Goal: Find contact information: Find specific page/section

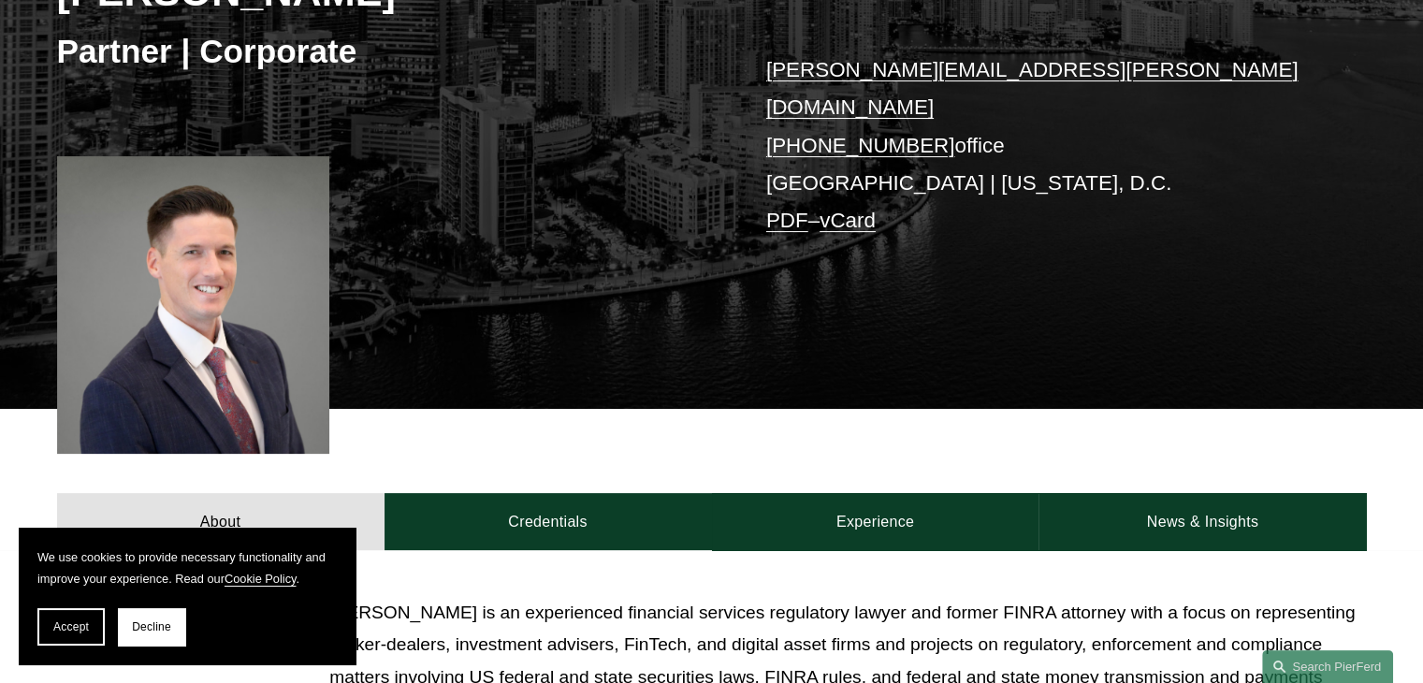
scroll to position [374, 0]
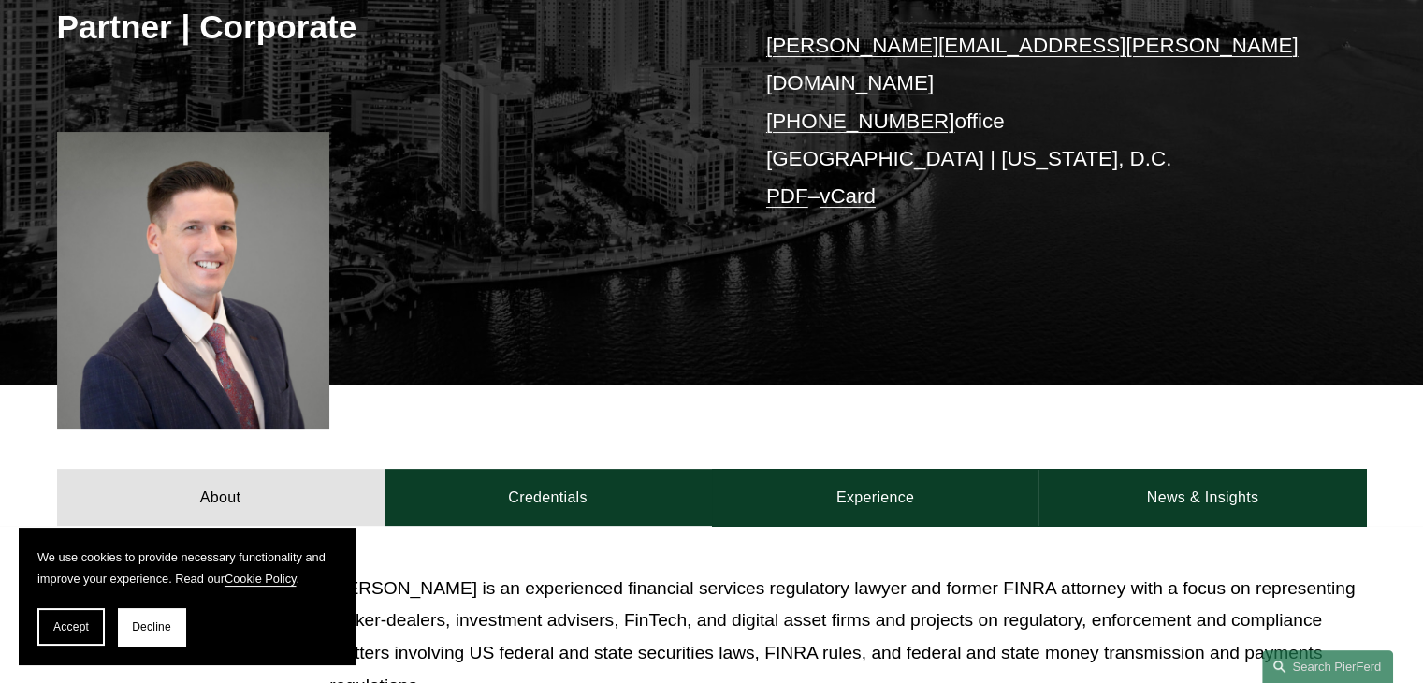
click at [142, 628] on span "Decline" at bounding box center [151, 626] width 39 height 13
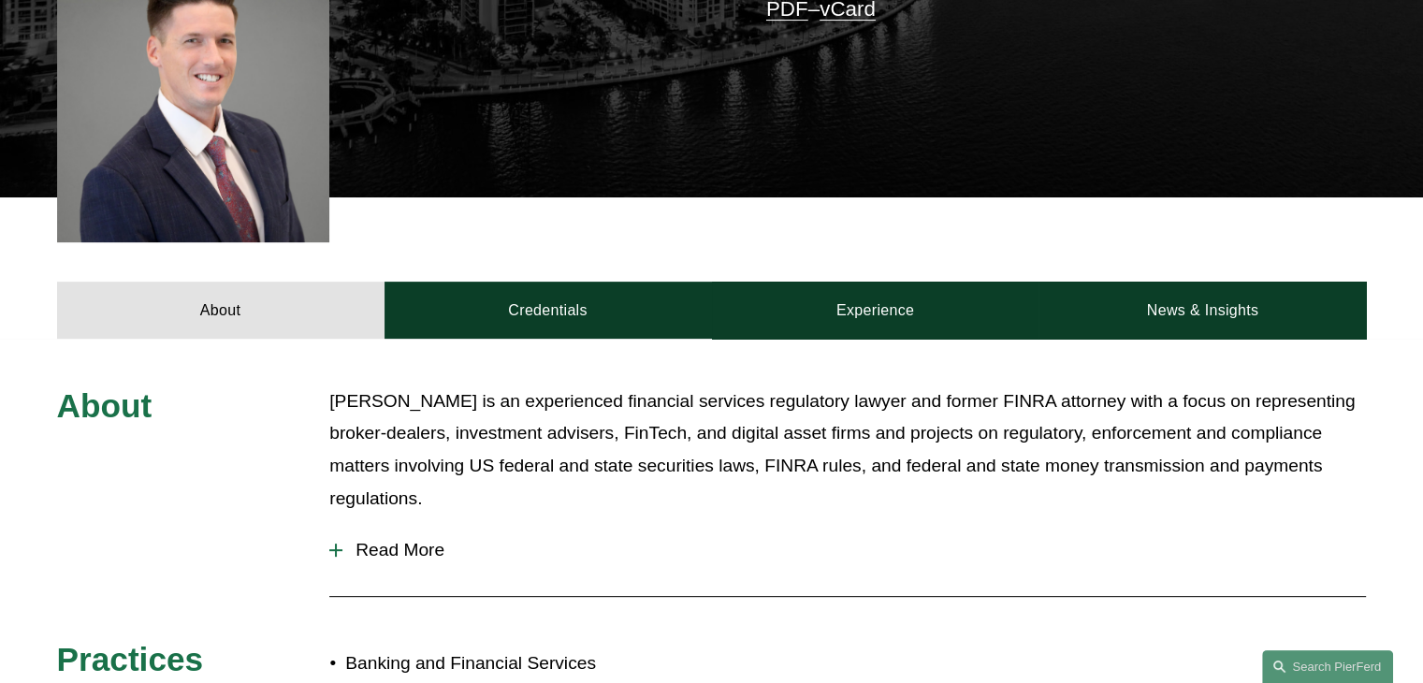
scroll to position [655, 0]
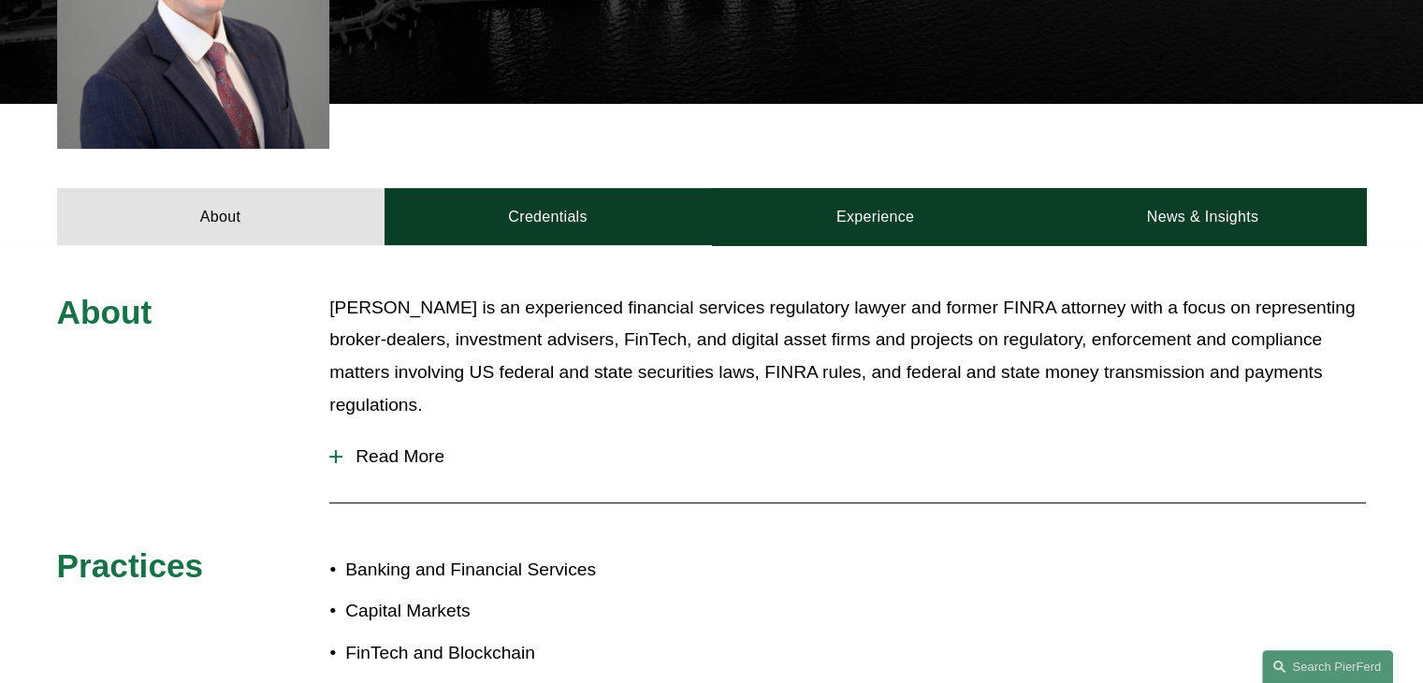
click at [332, 456] on div at bounding box center [335, 457] width 13 height 2
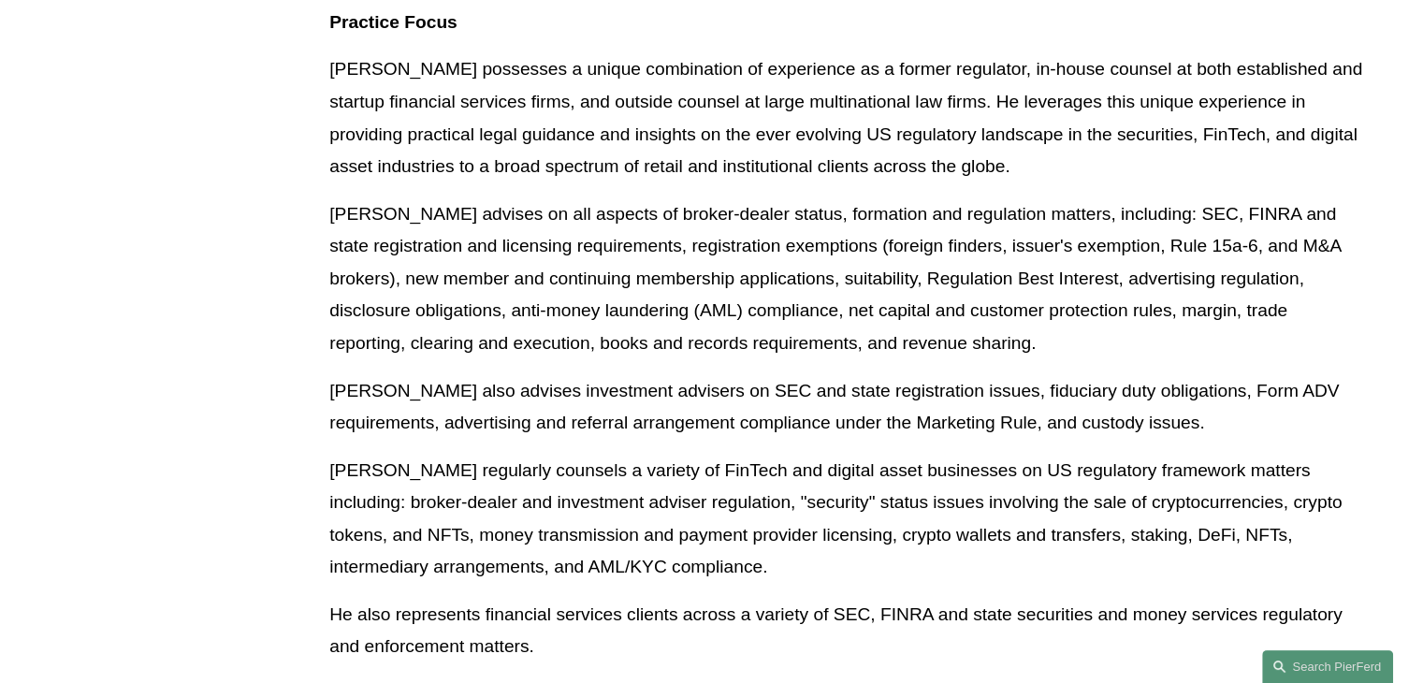
scroll to position [0, 0]
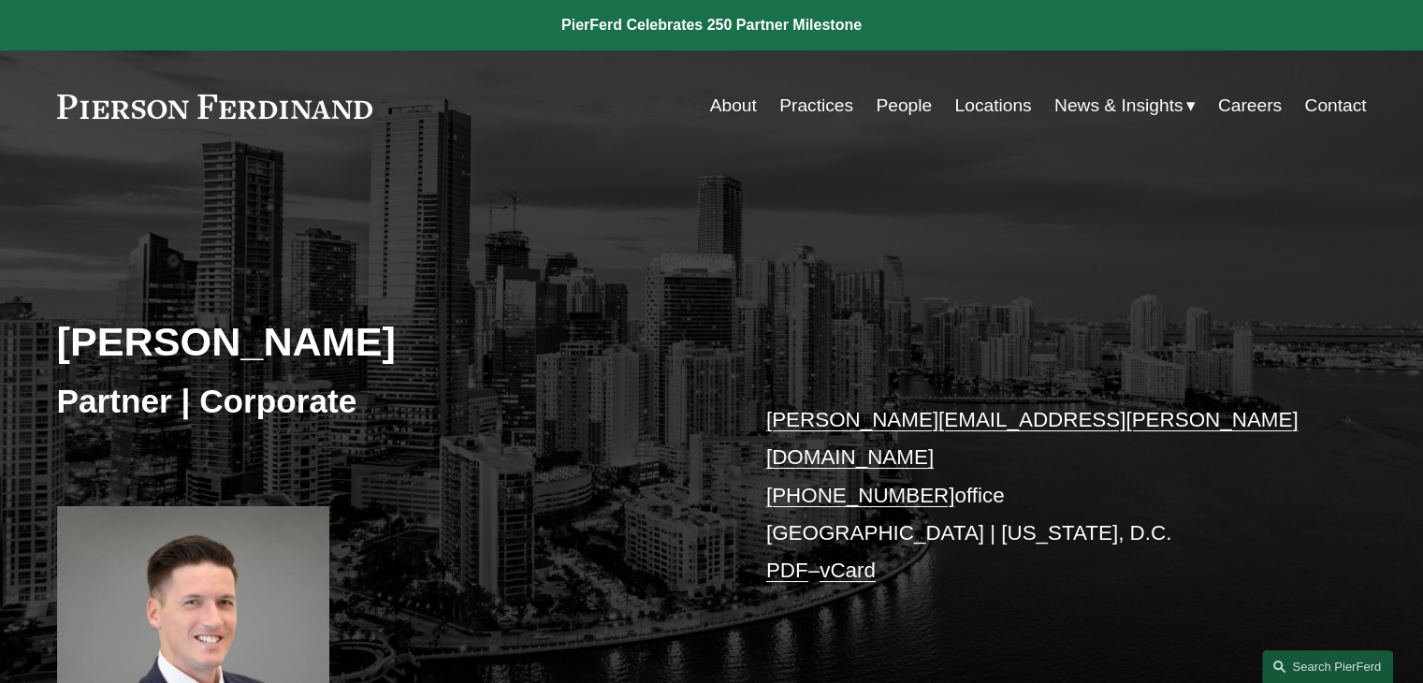
click at [999, 105] on link "Locations" at bounding box center [992, 106] width 77 height 36
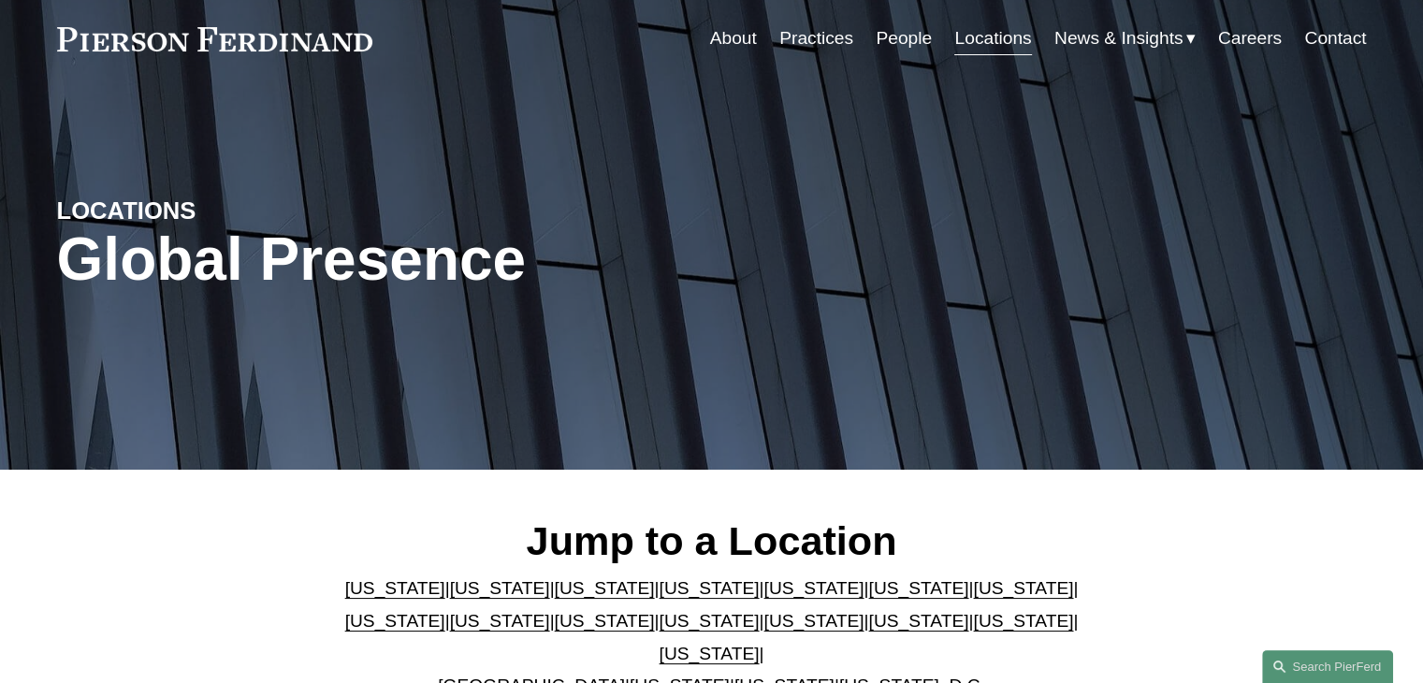
scroll to position [374, 0]
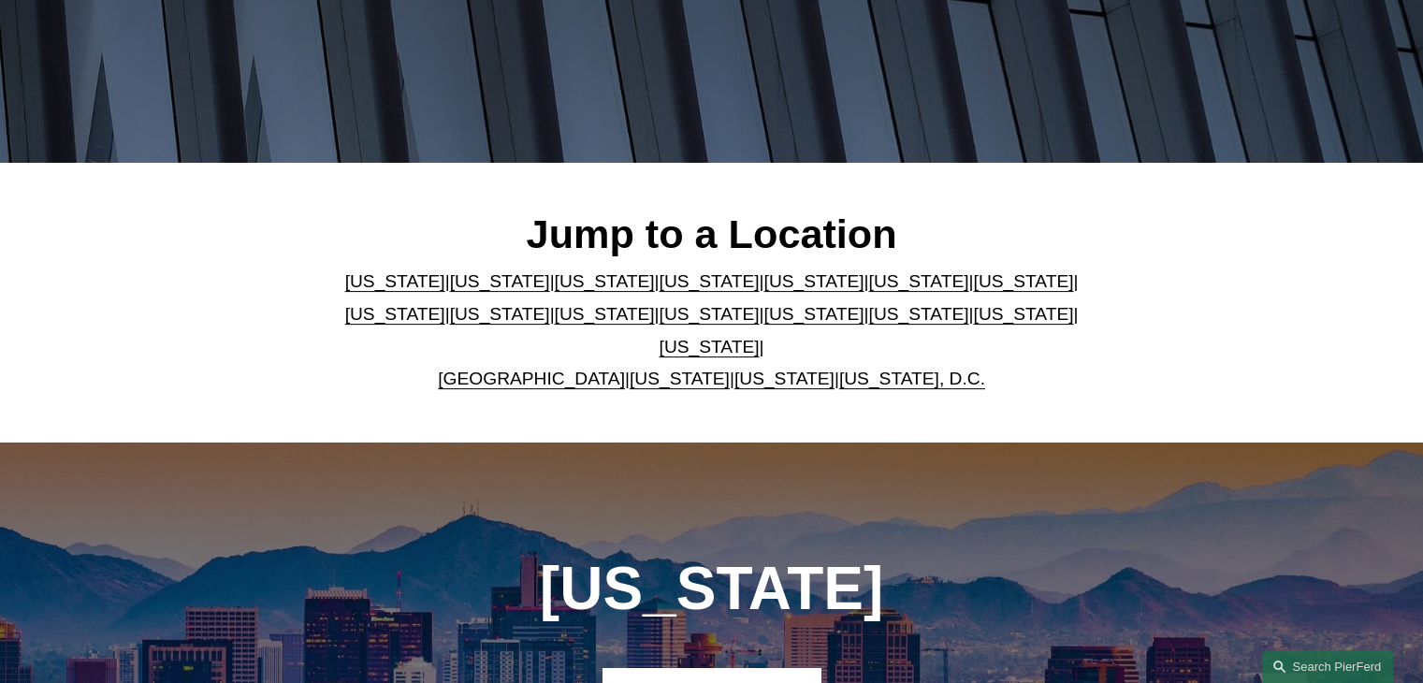
click at [460, 288] on link "[US_STATE]" at bounding box center [500, 281] width 100 height 20
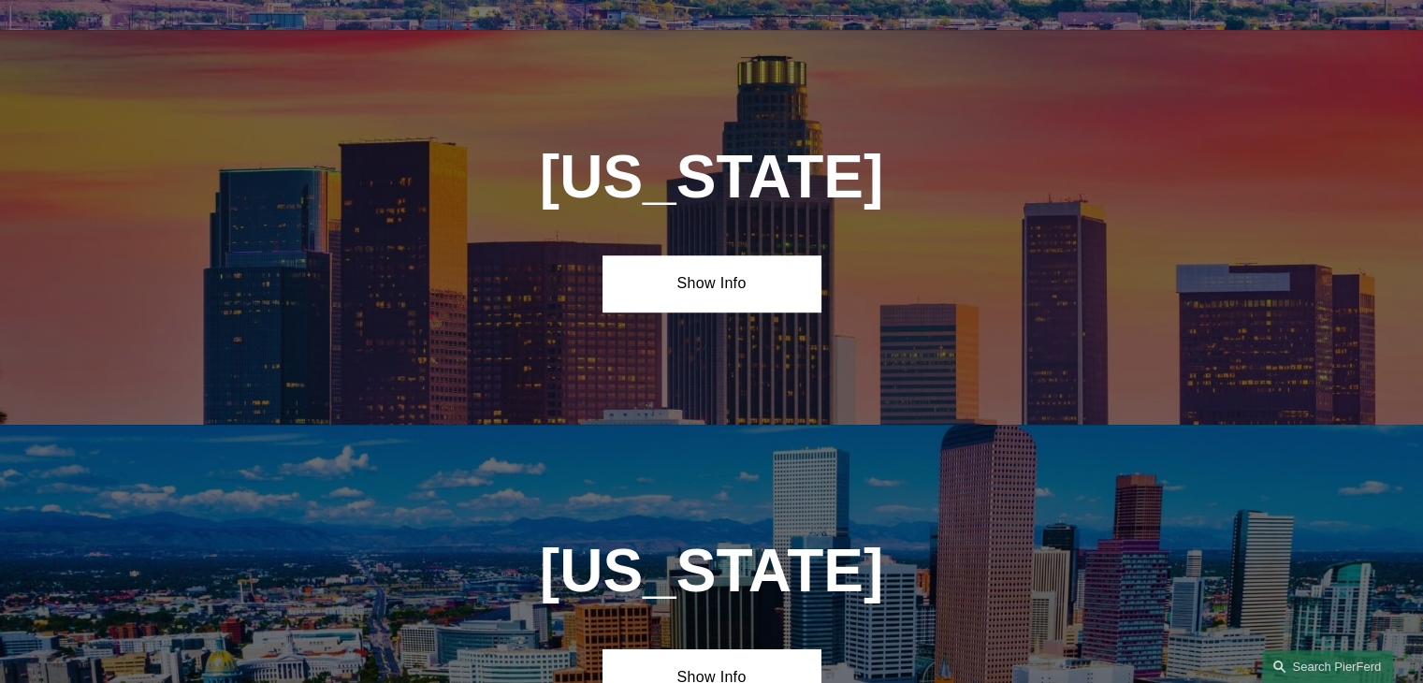
scroll to position [1195, 0]
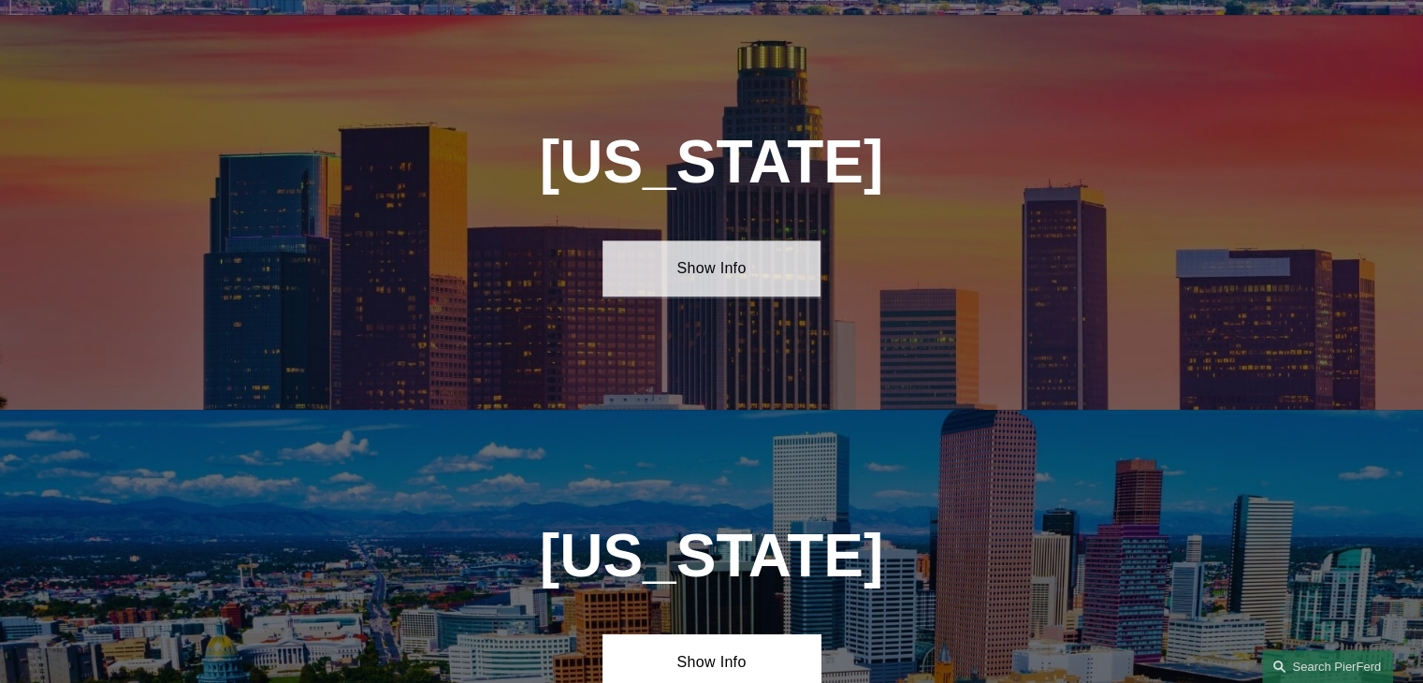
click at [715, 258] on link "Show Info" at bounding box center [711, 268] width 218 height 56
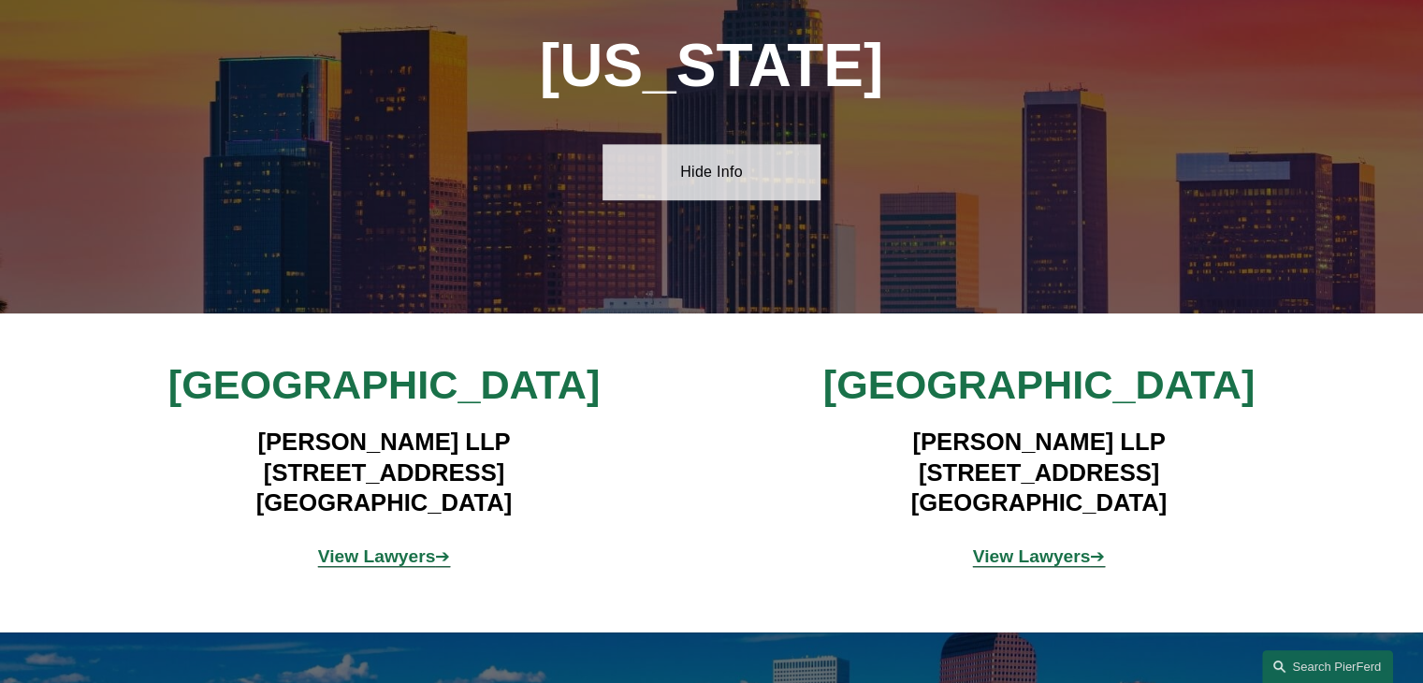
scroll to position [1382, 0]
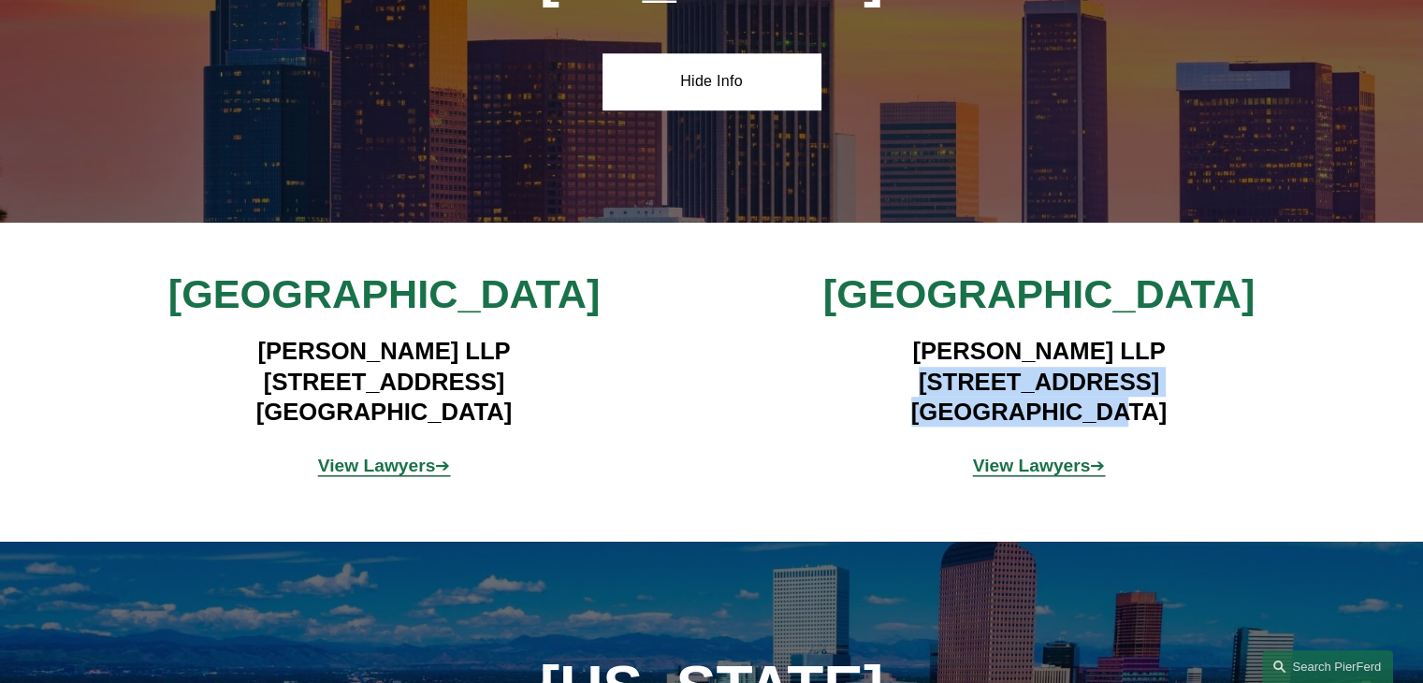
drag, startPoint x: 887, startPoint y: 362, endPoint x: 1082, endPoint y: 403, distance: 199.8
click at [1082, 403] on h4 "Pierson Ferdinand LLP 2100 Geng Road, Suite 210 Palo Alto, CA 94303" at bounding box center [1038, 381] width 545 height 91
copy h4 "2100 Geng Road, Suite 210 Palo Alto, CA"
click at [1018, 456] on strong "View Lawyers" at bounding box center [1032, 466] width 118 height 20
